Goal: Check status: Check status

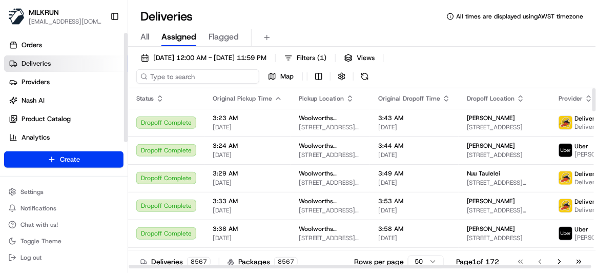
click at [184, 81] on input at bounding box center [197, 76] width 123 height 14
paste input "4fd846b4-e021-4f62-a463-8ca7d5239d18"
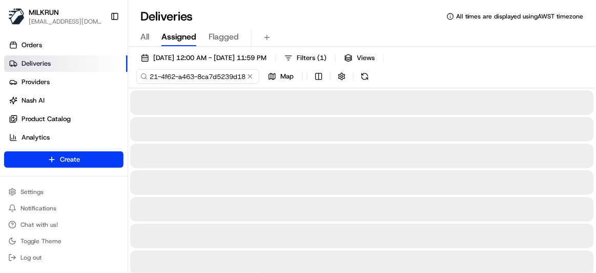
type input "4fd846b4-e021-4f62-a463-8ca7d5239d18"
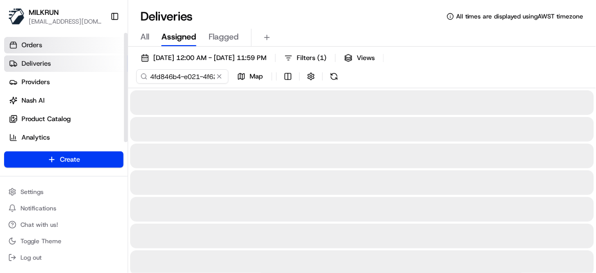
click at [20, 38] on link "Orders" at bounding box center [65, 45] width 123 height 16
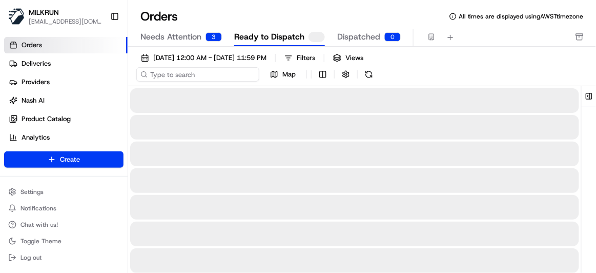
click at [198, 70] on input at bounding box center [197, 74] width 123 height 14
paste input "4fd846b4-e021-4f62-a463-8ca7d5239d18"
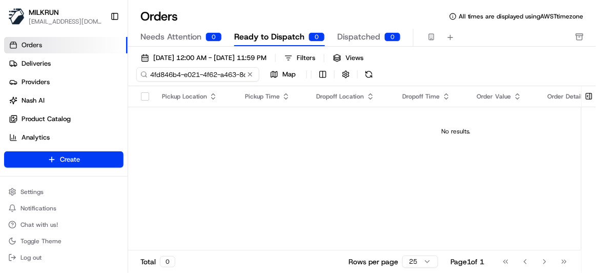
drag, startPoint x: 177, startPoint y: 73, endPoint x: 139, endPoint y: 69, distance: 38.1
click at [139, 69] on input "4fd846b4-e021-4f62-a463-8ca7d5239d18" at bounding box center [197, 74] width 123 height 14
click at [154, 75] on input "4fd846b4-e021-4f62-a463-8ca7d5239d18" at bounding box center [197, 74] width 123 height 14
drag, startPoint x: 154, startPoint y: 75, endPoint x: 251, endPoint y: 77, distance: 97.4
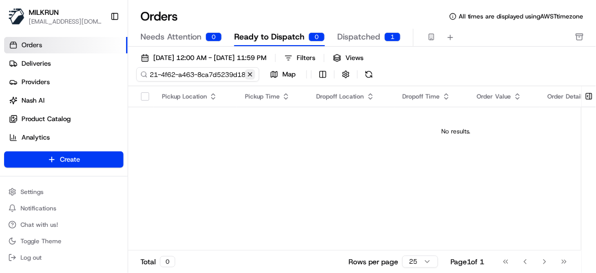
click at [251, 77] on div "4fd846b4-e021-4f62-a463-8ca7d5239d18" at bounding box center [197, 74] width 123 height 14
type input "4fd846b4-e021-4f62-a463-8ca7d5239d18"
type input "/2b2a0924-cbd9-4d4d-a4e9-318c8da781d9"
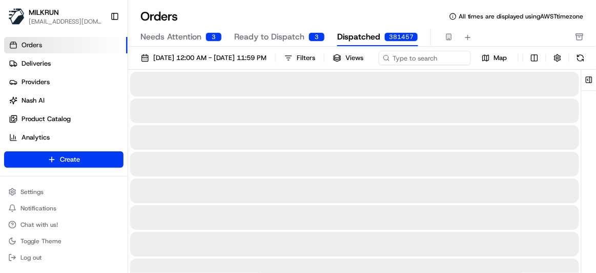
click at [340, 43] on span "Dispatched" at bounding box center [358, 37] width 43 height 12
click at [28, 65] on span "Deliveries" at bounding box center [36, 63] width 29 height 9
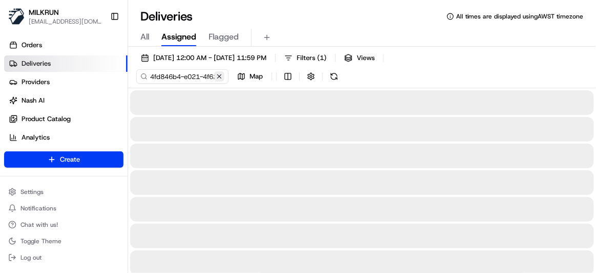
click at [218, 79] on button at bounding box center [219, 76] width 10 height 10
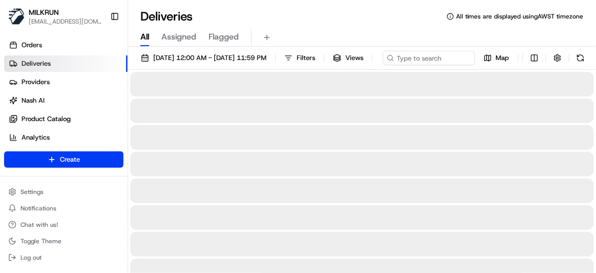
click at [145, 36] on span "All" at bounding box center [144, 37] width 9 height 12
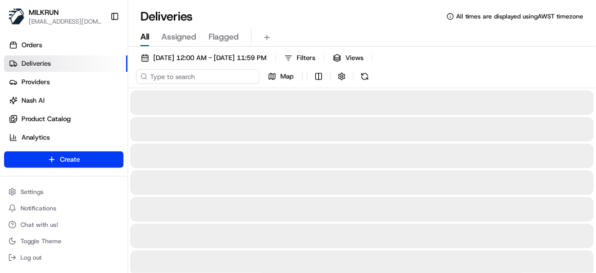
click at [208, 77] on input at bounding box center [197, 76] width 123 height 14
paste input "/2b2a0924-cbd9-4d4d-a4e9-318c8da781d9"
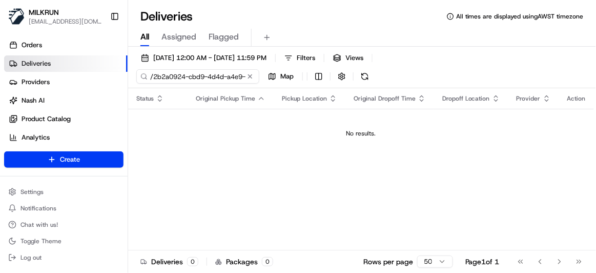
drag, startPoint x: 208, startPoint y: 76, endPoint x: 129, endPoint y: 80, distance: 79.6
click at [129, 80] on div "[DATE] 12:00 AM - [DATE] 11:59 PM Filters Views /2b2a0924-cbd9-4d4d-a4e9-318c8d…" at bounding box center [362, 69] width 468 height 37
click at [159, 72] on input "/2b2a0924-cbd9-4d4d-a4e9-318c8da781d9" at bounding box center [197, 76] width 123 height 14
click at [153, 73] on input "/2b2a0924-cbd9-4d4d-a4e9-318c8da781d9" at bounding box center [197, 76] width 123 height 14
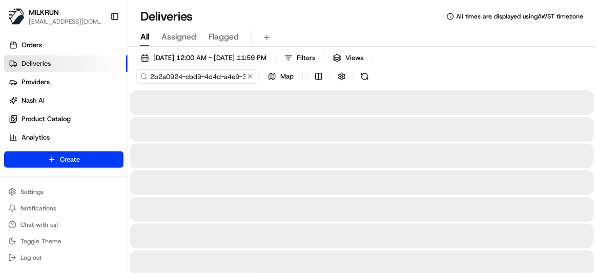
type input "2b2a0924-cbd9-4d4d-a4e9-318c8da781d9"
